Goal: Information Seeking & Learning: Understand process/instructions

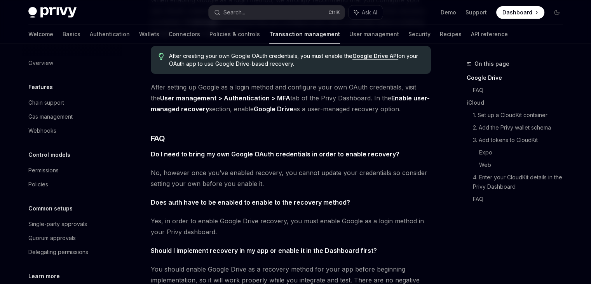
drag, startPoint x: 207, startPoint y: 102, endPoint x: 419, endPoint y: 110, distance: 212.5
click at [413, 108] on span "After setting up Google as a login method and configure your own OAuth credenti…" at bounding box center [291, 98] width 280 height 33
drag, startPoint x: 388, startPoint y: 125, endPoint x: 436, endPoint y: 157, distance: 57.2
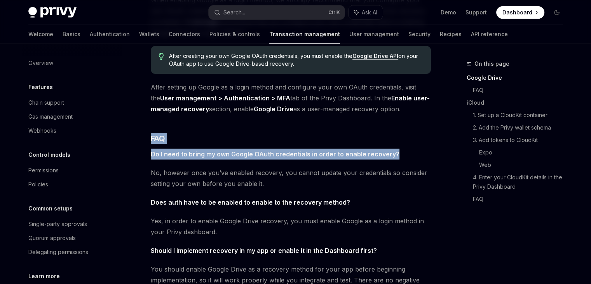
drag, startPoint x: 384, startPoint y: 156, endPoint x: 159, endPoint y: 148, distance: 225.3
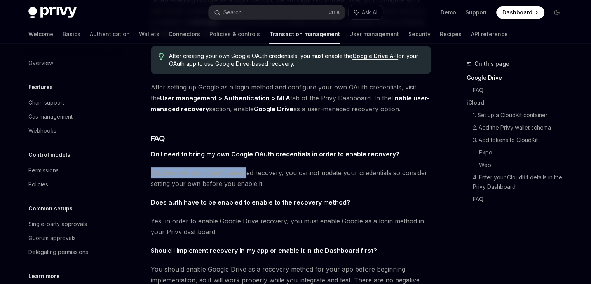
drag, startPoint x: 150, startPoint y: 168, endPoint x: 244, endPoint y: 169, distance: 93.7
click at [244, 169] on span "No, however once you’ve enabled recovery, you cannot update your credentials so…" at bounding box center [291, 178] width 280 height 22
click at [247, 170] on span "No, however once you’ve enabled recovery, you cannot update your credentials so…" at bounding box center [291, 178] width 280 height 22
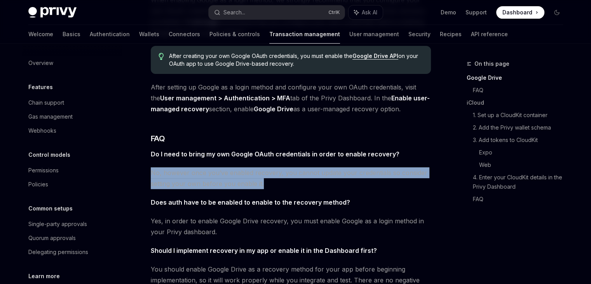
drag, startPoint x: 276, startPoint y: 184, endPoint x: 191, endPoint y: 179, distance: 85.7
click at [194, 180] on span "No, however once you’ve enabled recovery, you cannot update your credentials so…" at bounding box center [291, 178] width 280 height 22
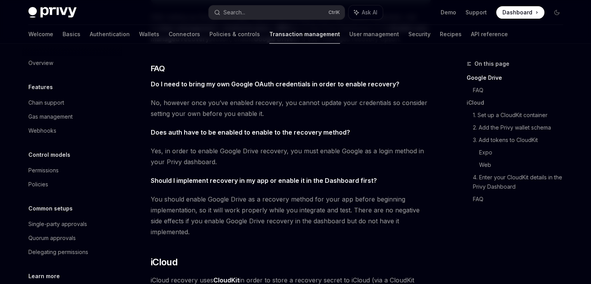
scroll to position [272, 0]
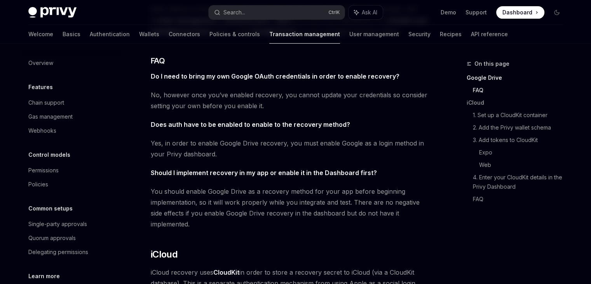
click at [214, 150] on span "Yes, in order to enable Google Drive recovery, you must enable Google as a logi…" at bounding box center [291, 149] width 280 height 22
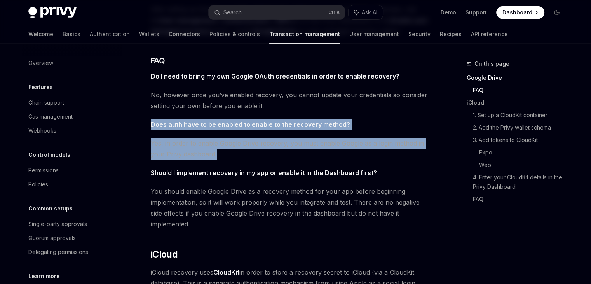
drag, startPoint x: 254, startPoint y: 159, endPoint x: 145, endPoint y: 124, distance: 114.2
click at [184, 146] on span "Yes, in order to enable Google Drive recovery, you must enable Google as a logi…" at bounding box center [291, 149] width 280 height 22
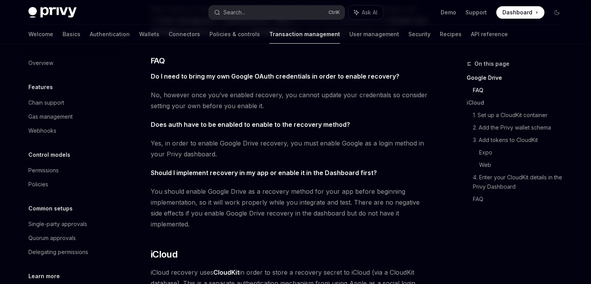
click at [250, 159] on span "Yes, in order to enable Google Drive recovery, you must enable Google as a logi…" at bounding box center [291, 149] width 280 height 22
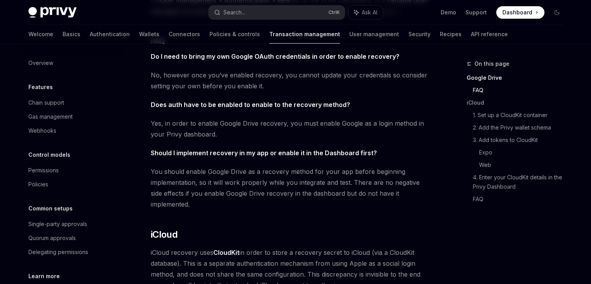
scroll to position [311, 0]
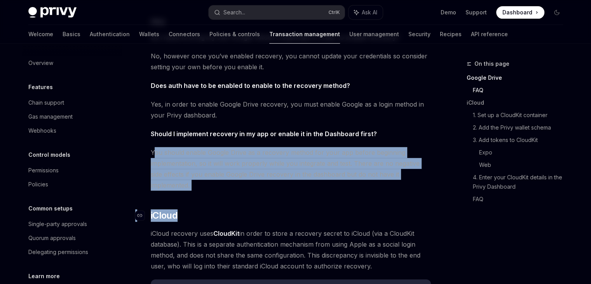
drag, startPoint x: 358, startPoint y: 203, endPoint x: 386, endPoint y: 204, distance: 28.4
click at [386, 209] on h2 "​ iCloud" at bounding box center [291, 215] width 280 height 12
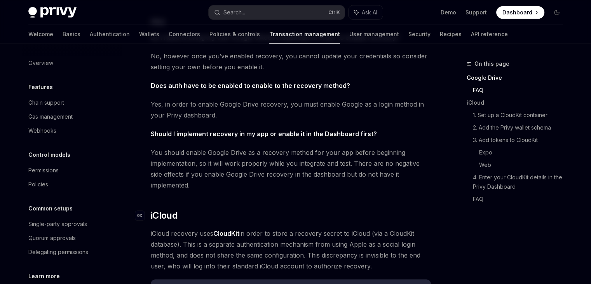
click at [386, 209] on h2 "​ iCloud" at bounding box center [291, 215] width 280 height 12
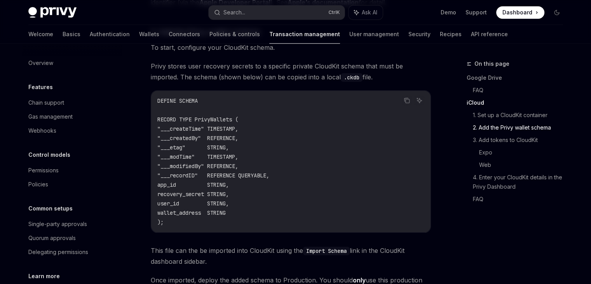
scroll to position [778, 0]
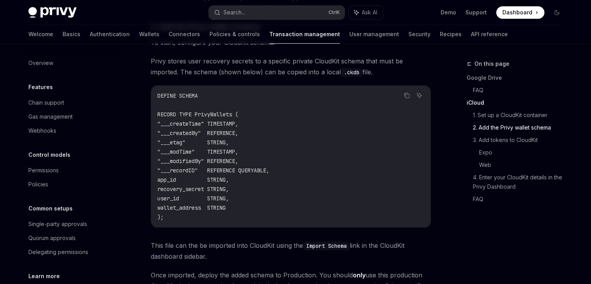
drag, startPoint x: 212, startPoint y: 164, endPoint x: 177, endPoint y: 102, distance: 70.9
click at [176, 103] on code "DEFINE SCHEMA RECORD TYPE PrivyWallets ( "___createTime" TIMESTAMP, "___created…" at bounding box center [290, 156] width 267 height 131
click at [187, 120] on span ""___createTime" TIMESTAMP," at bounding box center [197, 123] width 81 height 7
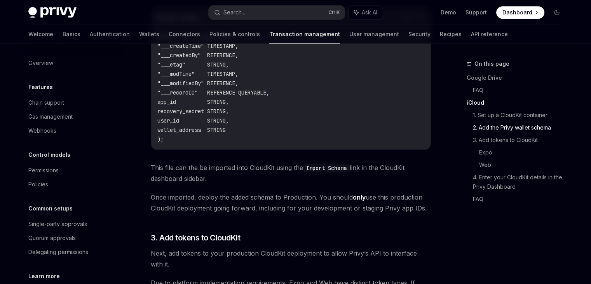
click at [339, 173] on div "Follow this guide to configure cloud-based recovery of embedded wallets in the …" at bounding box center [291, 50] width 280 height 1610
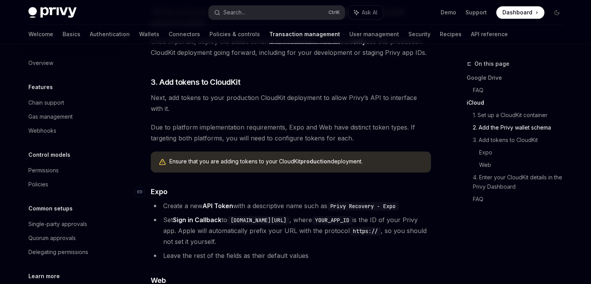
click at [268, 186] on h4 "​ Expo" at bounding box center [291, 191] width 280 height 10
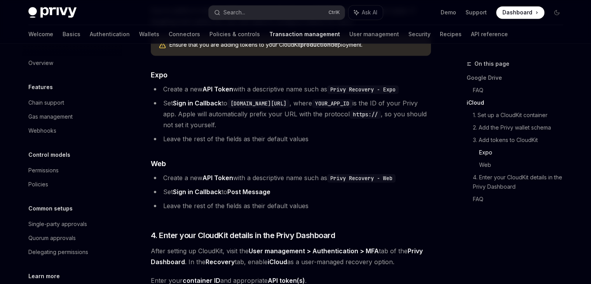
click at [374, 183] on ul "Create a new API Token with a descriptive name such as Privy Recovery - Web Set…" at bounding box center [291, 191] width 280 height 39
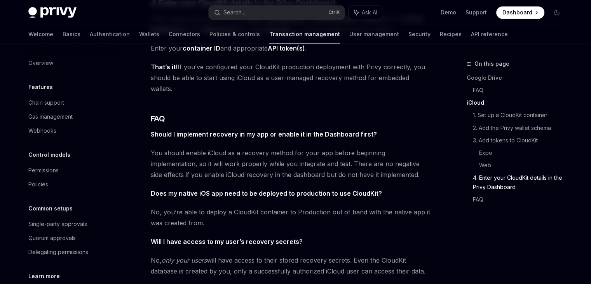
scroll to position [1243, 0]
